Goal: Information Seeking & Learning: Learn about a topic

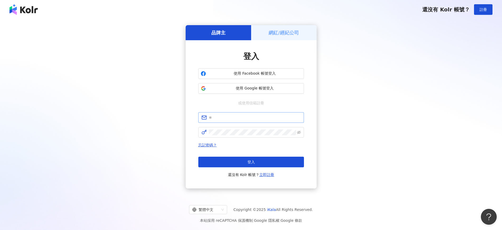
click at [229, 114] on span at bounding box center [251, 117] width 106 height 11
click at [234, 119] on input "text" at bounding box center [255, 117] width 92 height 6
type input "**********"
click button "登入" at bounding box center [251, 161] width 106 height 11
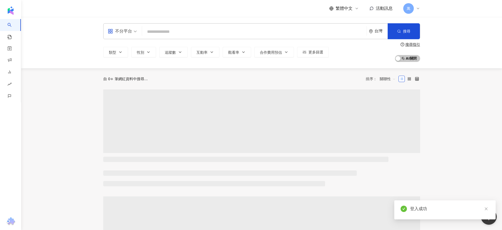
click at [166, 31] on input "search" at bounding box center [254, 32] width 220 height 10
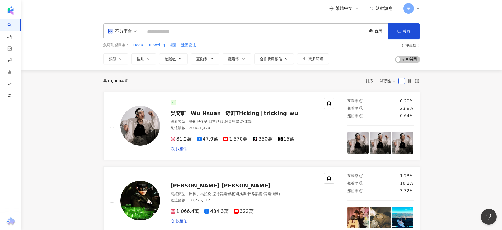
paste input "**********"
type input "**********"
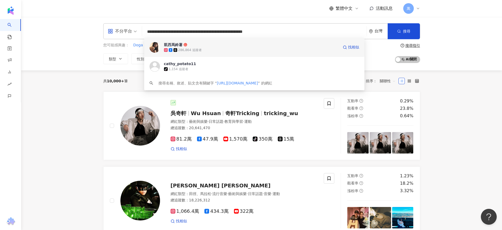
click at [206, 48] on div "286,864 追蹤者" at bounding box center [251, 49] width 175 height 5
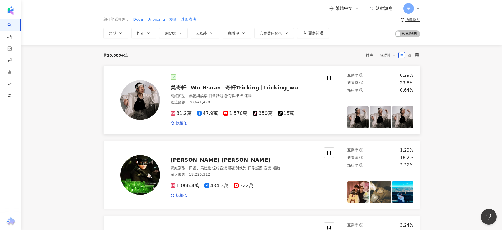
scroll to position [66, 0]
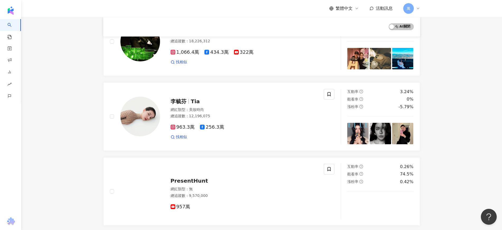
scroll to position [165, 0]
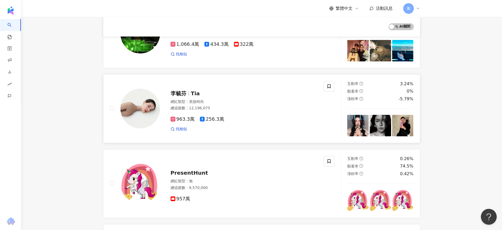
click at [189, 92] on span "李毓芬" at bounding box center [181, 93] width 20 height 6
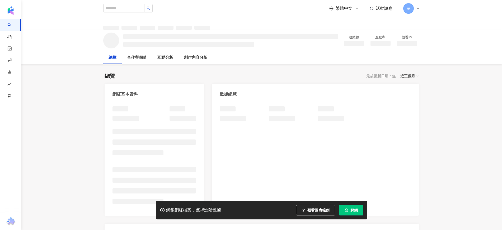
click at [349, 210] on button "解鎖" at bounding box center [351, 210] width 24 height 11
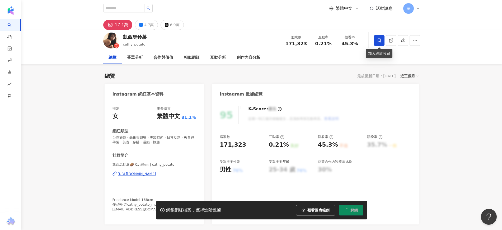
click at [381, 39] on icon at bounding box center [379, 40] width 3 height 4
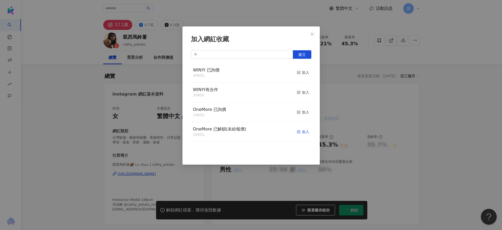
click at [300, 134] on div "加入" at bounding box center [303, 132] width 12 height 6
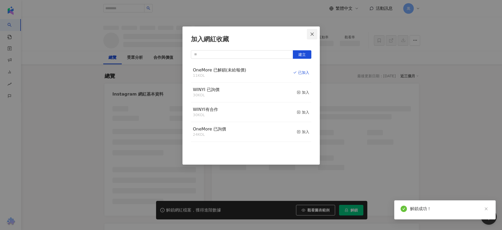
click at [315, 33] on span "Close" at bounding box center [312, 34] width 11 height 4
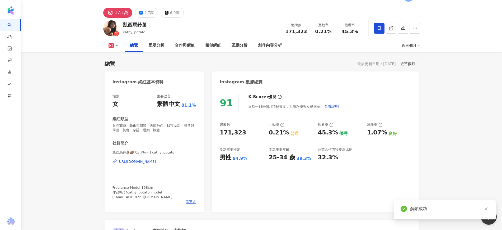
scroll to position [33, 0]
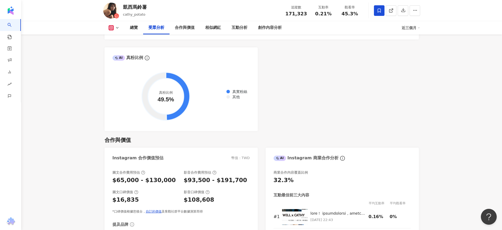
scroll to position [628, 0]
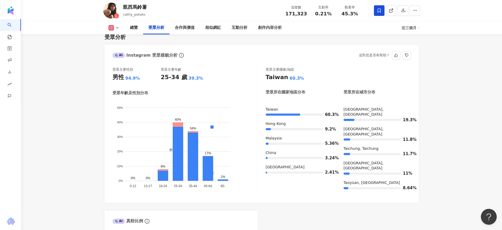
scroll to position [529, 0]
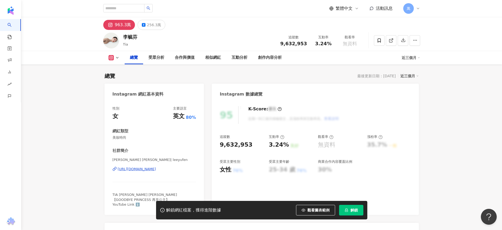
scroll to position [66, 0]
